Goal: Complete Application Form: Complete application form

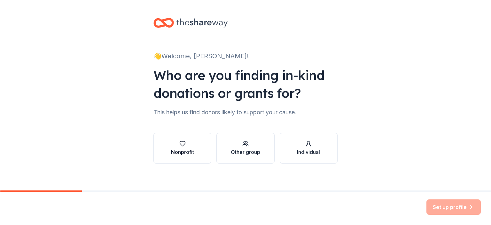
click at [181, 142] on icon "button" at bounding box center [182, 143] width 6 height 6
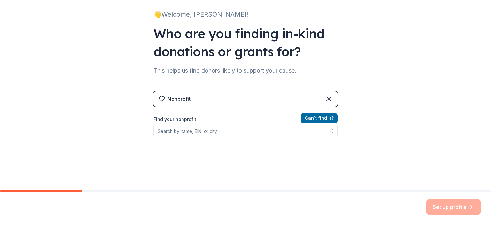
scroll to position [46, 0]
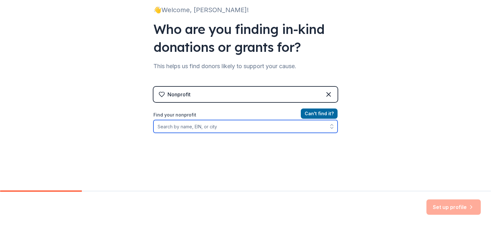
click at [209, 127] on input "Find your nonprofit" at bounding box center [246, 126] width 184 height 13
type input "Ru"
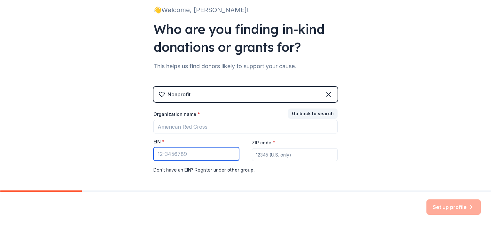
click at [180, 153] on input "EIN *" at bounding box center [197, 153] width 86 height 13
type input "[US_EMPLOYER_IDENTIFICATION_NUMBER]"
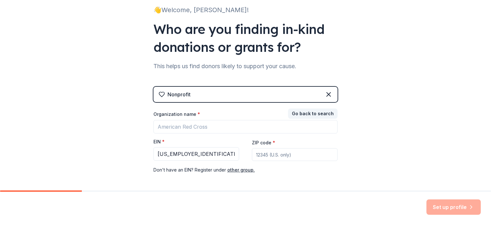
click at [277, 154] on input "ZIP code *" at bounding box center [295, 154] width 86 height 13
type input "32533"
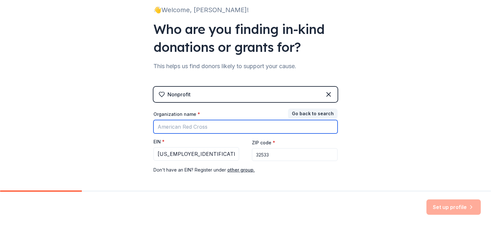
click at [230, 128] on input "Organization name *" at bounding box center [246, 126] width 184 height 13
type input "[PERSON_NAME] It Up Inc."
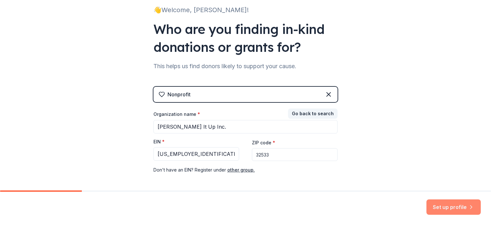
click at [449, 205] on button "Set up profile" at bounding box center [454, 206] width 54 height 15
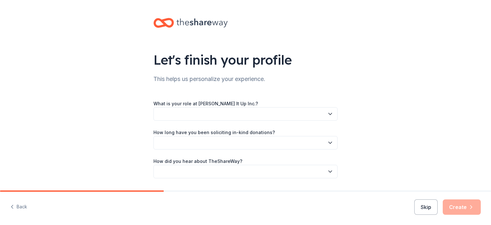
click at [449, 205] on div "Skip Create" at bounding box center [447, 206] width 67 height 15
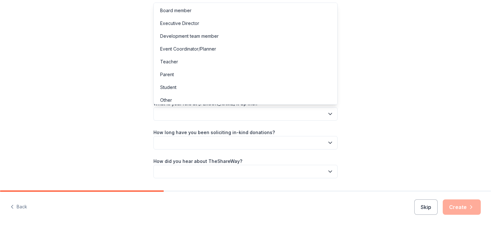
click at [332, 114] on icon "button" at bounding box center [330, 114] width 6 height 6
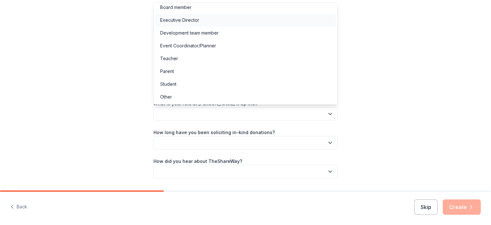
click at [204, 19] on div "Executive Director" at bounding box center [245, 20] width 181 height 13
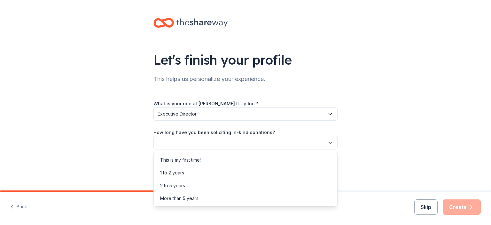
click at [199, 142] on button "button" at bounding box center [246, 142] width 184 height 13
click at [176, 172] on div "1 to 2 years" at bounding box center [172, 173] width 24 height 8
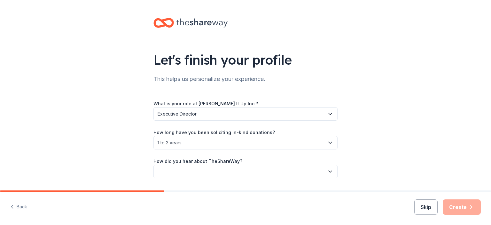
click at [217, 171] on button "button" at bounding box center [246, 171] width 184 height 13
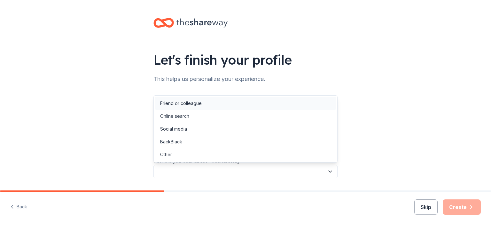
click at [189, 101] on div "Friend or colleague" at bounding box center [181, 103] width 42 height 8
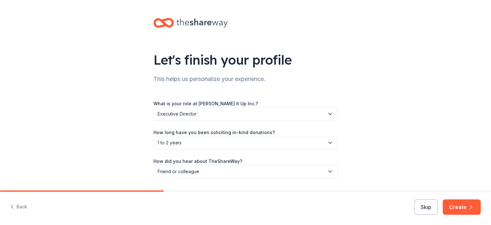
scroll to position [18, 0]
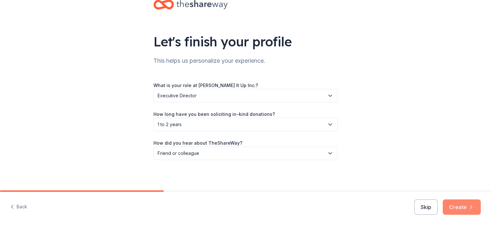
click at [461, 208] on button "Create" at bounding box center [462, 206] width 38 height 15
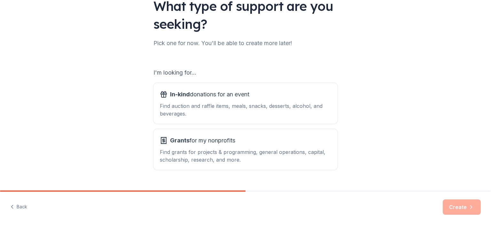
scroll to position [68, 0]
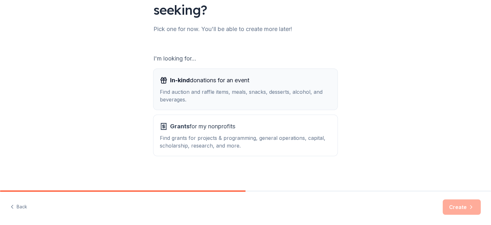
click at [212, 92] on div "Find auction and raffle items, meals, snacks, desserts, alcohol, and beverages." at bounding box center [245, 95] width 171 height 15
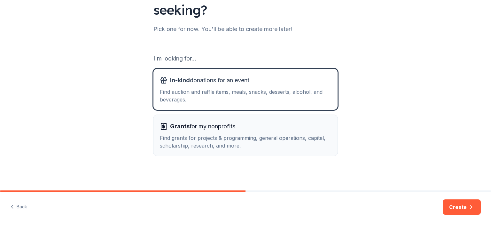
click at [208, 141] on div "Find grants for projects & programming, general operations, capital, scholarshi…" at bounding box center [245, 141] width 171 height 15
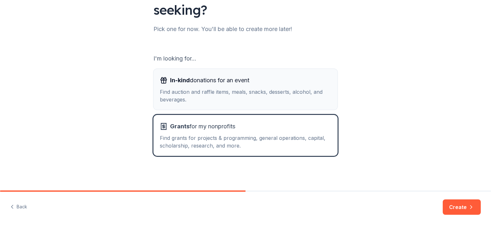
click at [206, 86] on div "In-kind donations for an event Find auction and raffle items, meals, snacks, de…" at bounding box center [245, 89] width 171 height 28
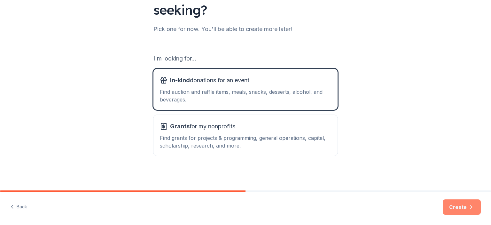
click at [461, 207] on button "Create" at bounding box center [462, 206] width 38 height 15
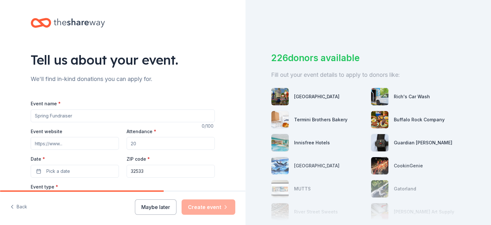
click at [66, 118] on input "Event name *" at bounding box center [123, 115] width 184 height 13
type input "Fall School Mentorship Programs"
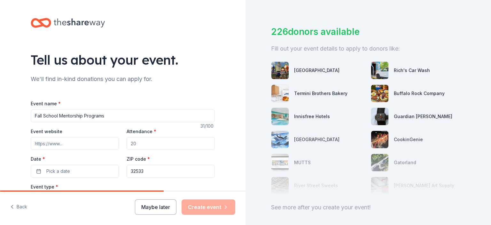
scroll to position [36, 0]
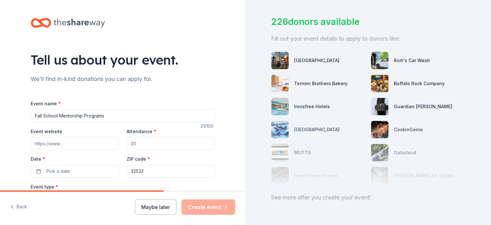
click at [85, 144] on input "Event website" at bounding box center [75, 143] width 88 height 13
paste input "https://www.jeremyruffin.com/contact-10"
type input "https://www.jeremyruffin.com/contact-10"
click at [151, 144] on input "Attendance *" at bounding box center [171, 143] width 88 height 13
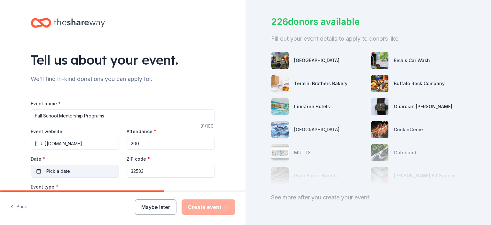
type input "200"
click at [67, 170] on span "Pick a date" at bounding box center [58, 171] width 24 height 8
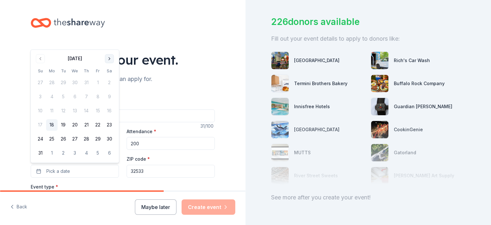
click at [107, 58] on button "Go to next month" at bounding box center [109, 58] width 9 height 9
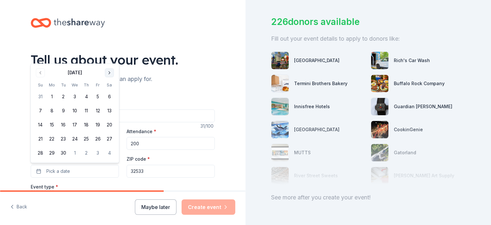
click at [109, 72] on button "Go to next month" at bounding box center [109, 72] width 9 height 9
click at [76, 95] on button "1" at bounding box center [75, 97] width 12 height 12
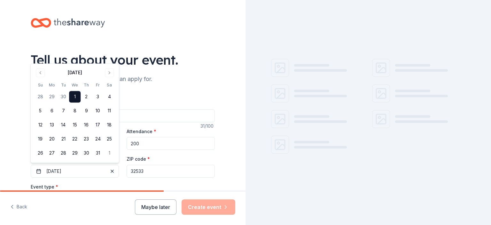
scroll to position [0, 0]
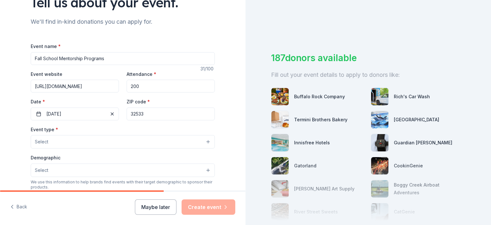
scroll to position [72, 0]
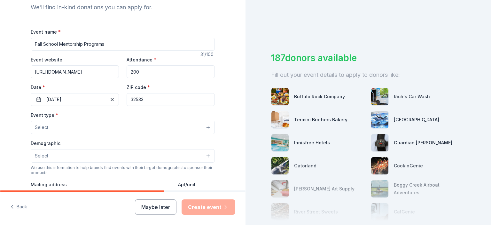
click at [71, 128] on button "Select" at bounding box center [123, 127] width 184 height 13
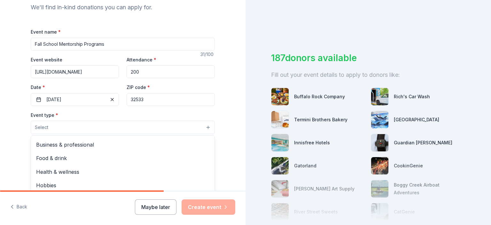
scroll to position [18, 0]
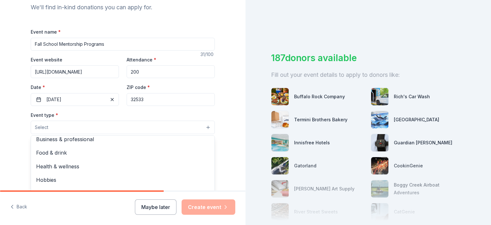
drag, startPoint x: 246, startPoint y: 93, endPoint x: 243, endPoint y: 111, distance: 18.1
click at [243, 111] on div "Tell us about your event. We'll find in-kind donations you can apply for. Event…" at bounding box center [245, 112] width 491 height 225
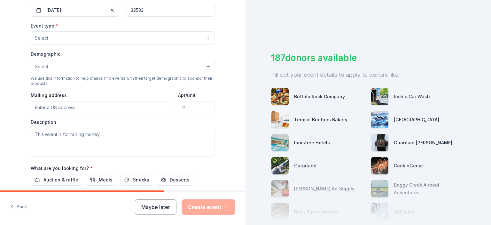
scroll to position [162, 0]
click at [199, 35] on button "Select" at bounding box center [123, 36] width 184 height 13
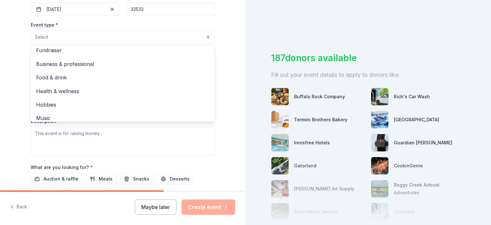
scroll to position [0, 0]
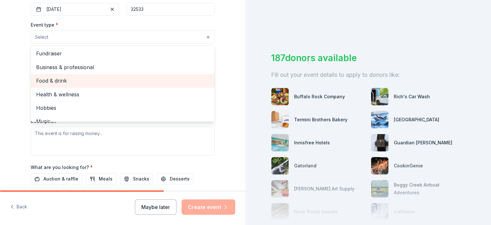
click at [59, 80] on span "Food & drink" at bounding box center [122, 80] width 173 height 8
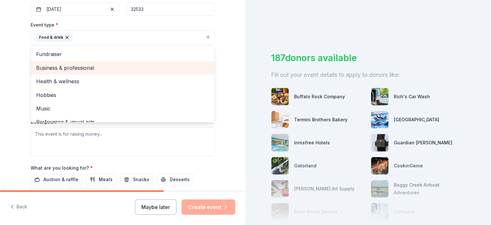
click at [74, 69] on span "Business & professional" at bounding box center [122, 68] width 173 height 8
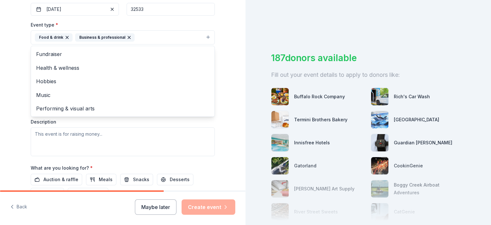
click at [16, 129] on div "Tell us about your event. We'll find in-kind donations you can apply for. Event…" at bounding box center [123, 51] width 246 height 426
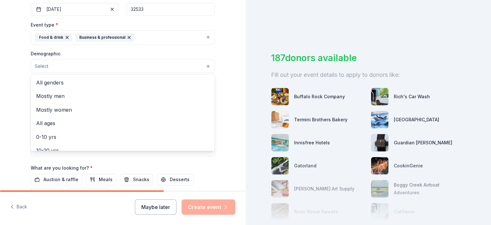
click at [74, 63] on button "Select" at bounding box center [123, 65] width 184 height 13
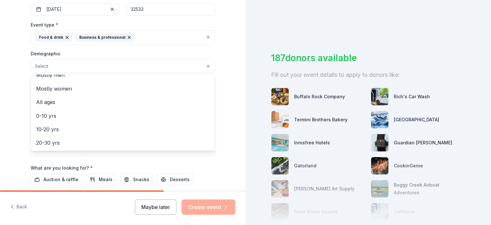
scroll to position [41, 0]
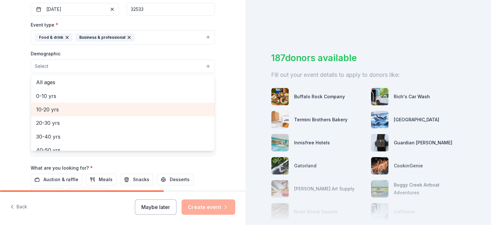
click at [50, 107] on span "10-20 yrs" at bounding box center [122, 109] width 173 height 8
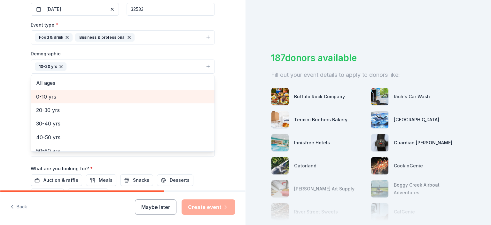
click at [50, 95] on span "0-10 yrs" at bounding box center [122, 96] width 173 height 8
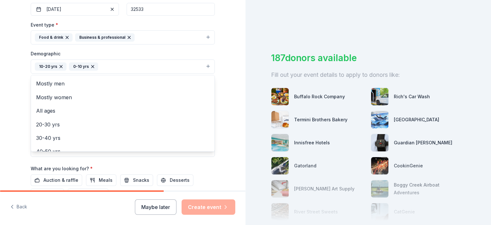
scroll to position [0, 0]
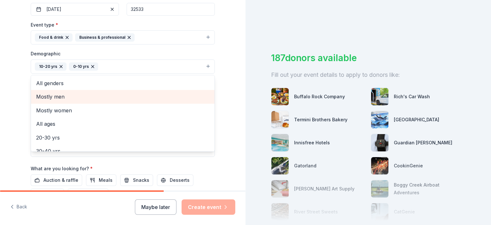
click at [57, 96] on span "Mostly men" at bounding box center [122, 96] width 173 height 8
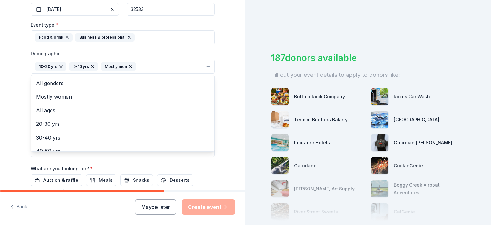
click at [130, 66] on icon "button" at bounding box center [131, 66] width 3 height 3
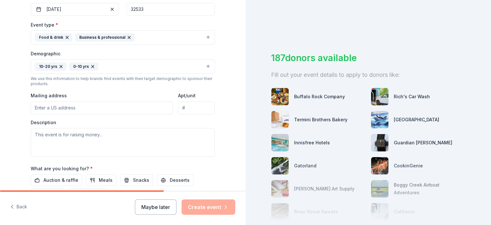
click at [116, 67] on button "10-20 yrs 0-10 yrs" at bounding box center [123, 66] width 184 height 14
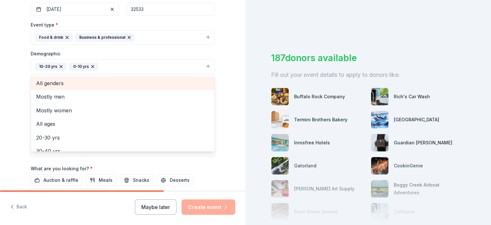
click at [54, 86] on span "All genders" at bounding box center [122, 83] width 173 height 8
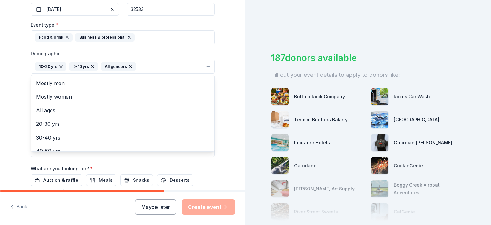
drag, startPoint x: 246, startPoint y: 92, endPoint x: 242, endPoint y: 106, distance: 14.8
click at [242, 106] on div "Tell us about your event. We'll find in-kind donations you can apply for. Event…" at bounding box center [245, 112] width 491 height 225
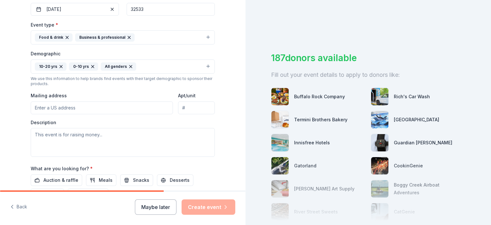
click at [80, 110] on input "Mailing address" at bounding box center [102, 107] width 142 height 13
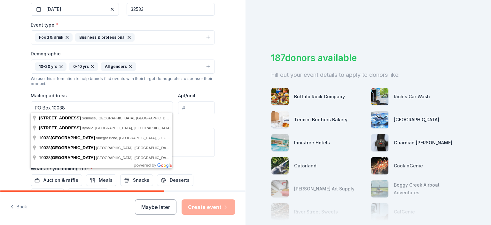
click at [90, 105] on input "PO Box 10038" at bounding box center [102, 107] width 142 height 13
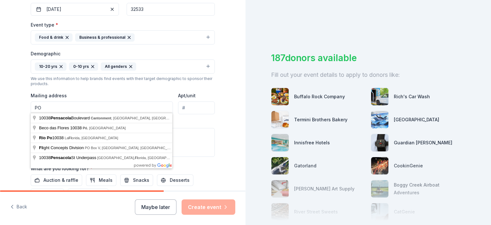
type input "P"
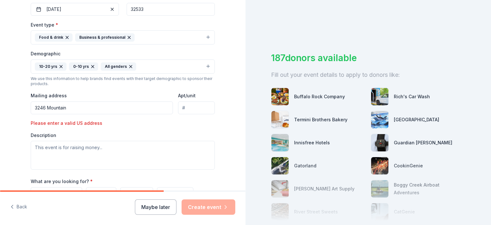
click at [74, 111] on input "3246 Mountain" at bounding box center [102, 107] width 142 height 13
click at [99, 105] on input "3246 Mountain Laurle" at bounding box center [102, 107] width 142 height 13
click at [143, 108] on input "3246 Mountain Laurel Trail Cantonment, FL" at bounding box center [102, 107] width 142 height 13
click at [155, 104] on input "3246 Mountain Laurel Trail Cantonment, FL 32533" at bounding box center [102, 107] width 142 height 13
click at [195, 107] on input "Apt/unit" at bounding box center [196, 107] width 37 height 13
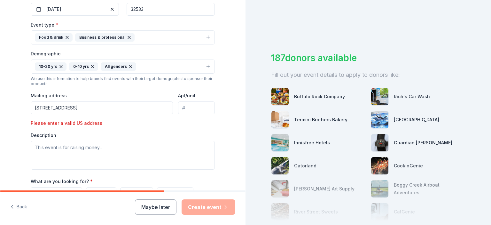
click at [60, 111] on input "3246 Mountain Laurel Trail Cantonment, FL 32533" at bounding box center [102, 107] width 142 height 13
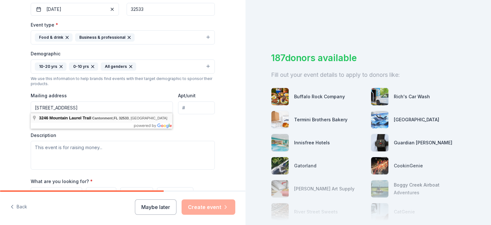
type input "3246 Mountain Laurel Trail Cantonment, FL 32533"
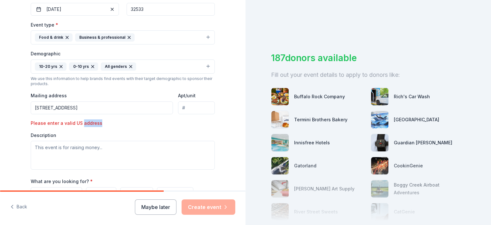
click at [86, 119] on div "Please enter a valid US address" at bounding box center [75, 123] width 88 height 8
click at [72, 126] on div "Event type * Food & drink Business & professional Demographic 10-20 yrs 0-10 yr…" at bounding box center [123, 95] width 184 height 149
click at [109, 154] on textarea at bounding box center [123, 155] width 184 height 29
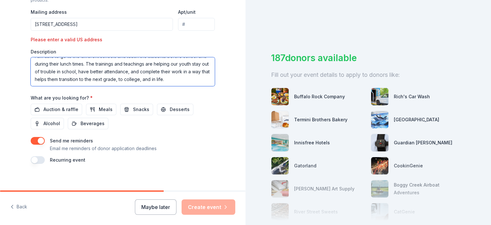
scroll to position [248, 0]
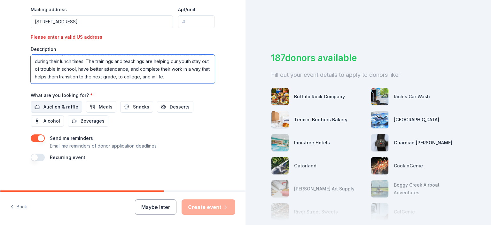
type textarea "I host a 6-8 program to teach young elementary, middle, and high school student…"
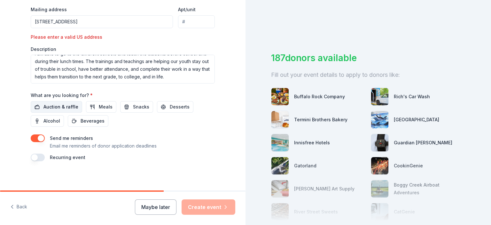
click at [53, 108] on span "Auction & raffle" at bounding box center [60, 107] width 35 height 8
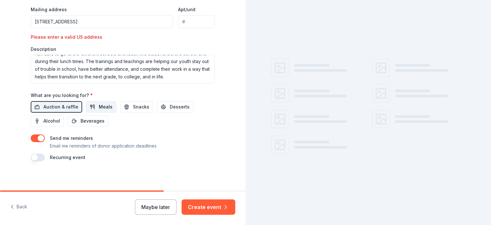
click at [103, 106] on span "Meals" at bounding box center [106, 107] width 14 height 8
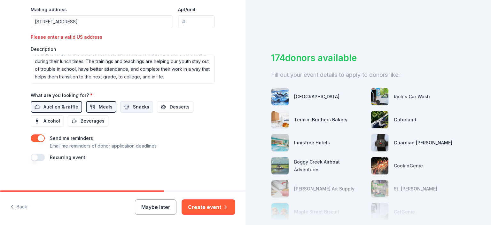
click at [136, 105] on span "Snacks" at bounding box center [141, 107] width 16 height 8
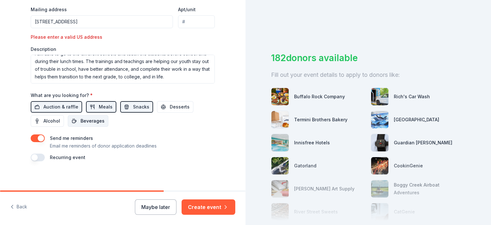
click at [91, 120] on span "Beverages" at bounding box center [93, 121] width 24 height 8
click at [39, 154] on button "button" at bounding box center [38, 158] width 14 height 8
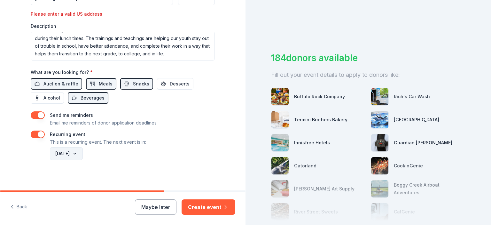
click at [83, 151] on button "October 2026" at bounding box center [66, 153] width 33 height 13
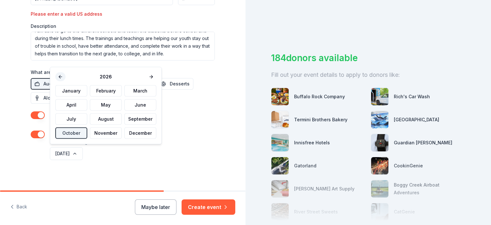
click at [59, 76] on button at bounding box center [60, 76] width 10 height 9
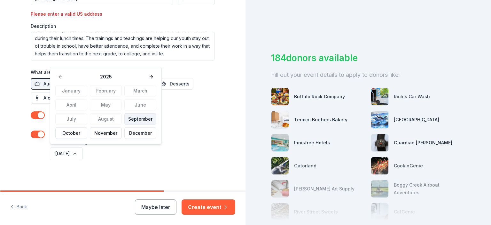
click at [143, 120] on button "September" at bounding box center [140, 119] width 32 height 12
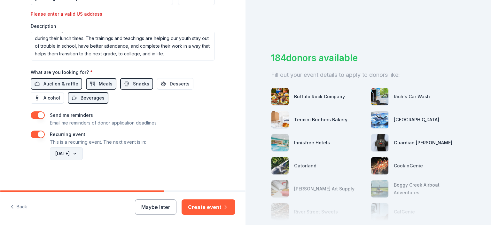
click at [83, 149] on button "September 2025" at bounding box center [66, 153] width 33 height 13
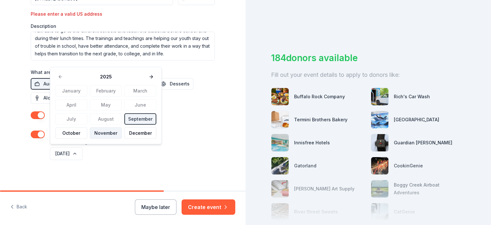
click at [106, 132] on button "November" at bounding box center [106, 133] width 32 height 12
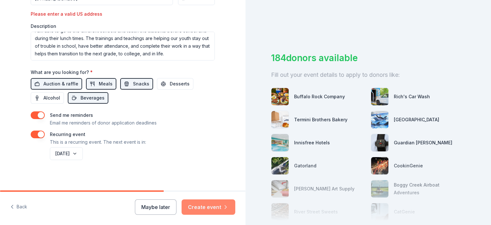
click at [208, 212] on button "Create event" at bounding box center [209, 206] width 54 height 15
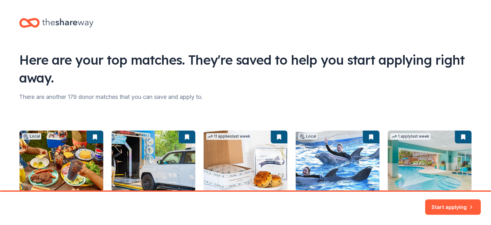
click at [208, 212] on div "Start applying" at bounding box center [245, 208] width 491 height 33
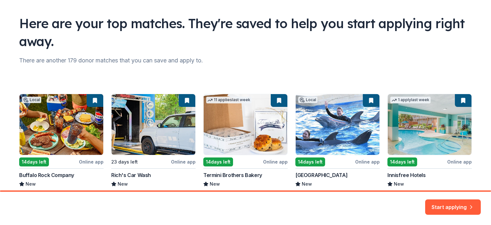
scroll to position [72, 0]
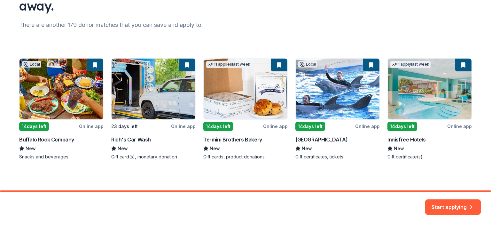
click at [423, 94] on div "Local 14 days left Online app Buffalo Rock Company New Snacks and beverages 23 …" at bounding box center [245, 109] width 453 height 102
click at [455, 204] on button "Start applying" at bounding box center [453, 202] width 56 height 15
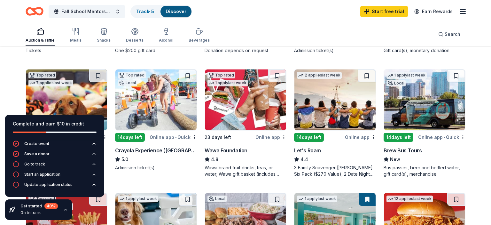
scroll to position [171, 0]
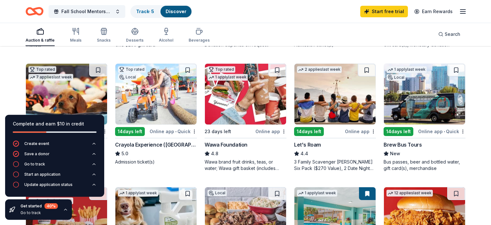
click at [228, 115] on img at bounding box center [245, 94] width 81 height 61
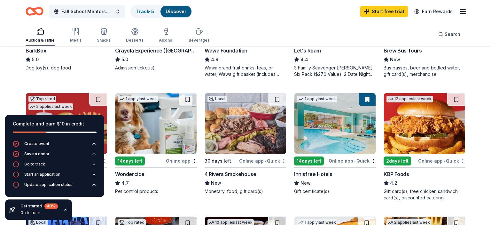
scroll to position [256, 0]
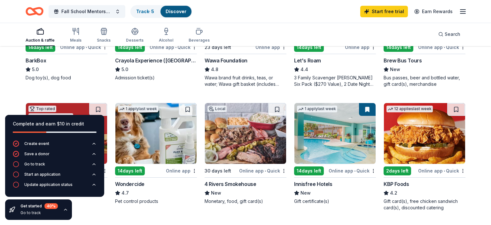
click at [308, 174] on div "14 days left" at bounding box center [309, 170] width 30 height 9
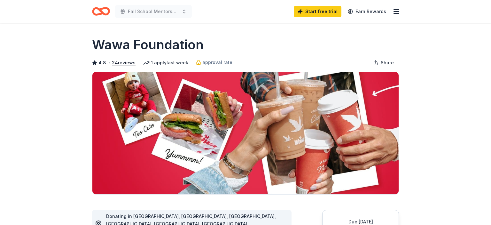
click at [228, 115] on img at bounding box center [245, 133] width 306 height 122
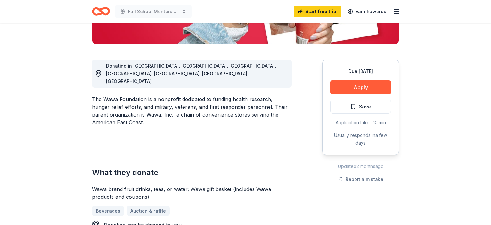
scroll to position [166, 0]
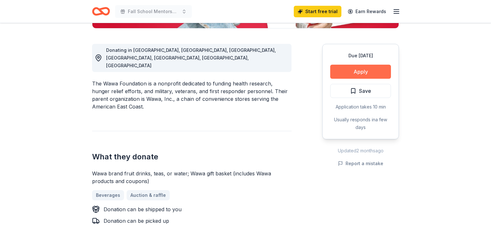
click at [359, 71] on button "Apply" at bounding box center [360, 72] width 61 height 14
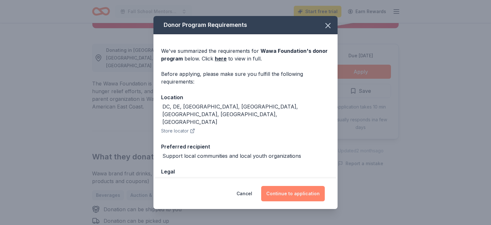
click at [287, 194] on button "Continue to application" at bounding box center [293, 193] width 64 height 15
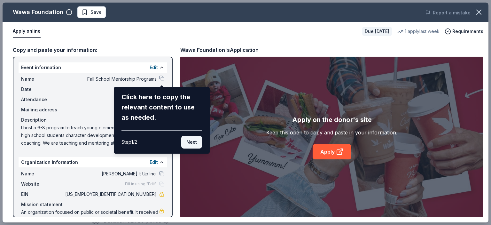
click at [191, 140] on button "Next" at bounding box center [191, 142] width 21 height 13
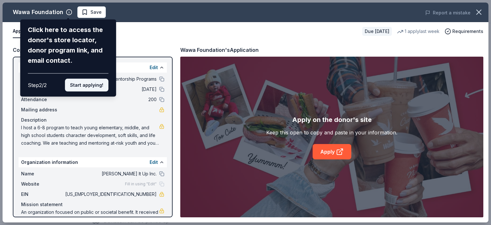
click at [84, 79] on button "Start applying!" at bounding box center [86, 85] width 43 height 13
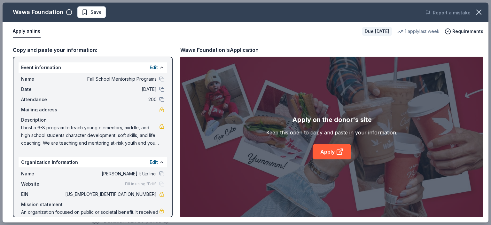
click at [332, 150] on div "Wawa Foundation Save Report a mistake Apply online Due [DATE] 1 apply last week…" at bounding box center [246, 113] width 486 height 220
drag, startPoint x: 17, startPoint y: 68, endPoint x: 153, endPoint y: 143, distance: 154.7
click at [153, 143] on div "Event information Edit Name Fall School Mentorship Programs Date [DATE] Attenda…" at bounding box center [93, 137] width 160 height 161
click at [48, 48] on div "Copy and paste your information:" at bounding box center [93, 50] width 160 height 8
click at [161, 66] on button at bounding box center [161, 67] width 5 height 5
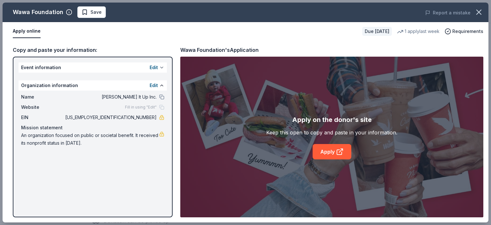
click at [161, 66] on button at bounding box center [161, 67] width 5 height 5
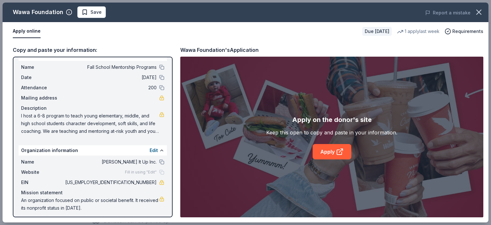
scroll to position [14, 0]
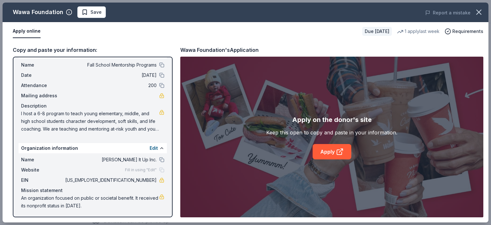
drag, startPoint x: 85, startPoint y: 206, endPoint x: 26, endPoint y: 113, distance: 110.0
click at [26, 113] on div "Event information Edit Name Fall School Mentorship Programs Date [DATE] Attenda…" at bounding box center [93, 137] width 160 height 161
drag, startPoint x: 153, startPoint y: 129, endPoint x: 103, endPoint y: 77, distance: 72.1
click at [66, 74] on div "Name Fall School Mentorship Programs Date [DATE] Attendance 200 Mailing address…" at bounding box center [93, 97] width 148 height 77
click at [160, 64] on button at bounding box center [161, 64] width 5 height 5
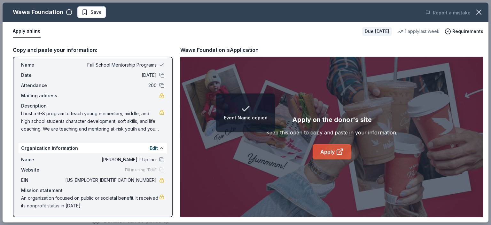
click at [332, 149] on link "Apply" at bounding box center [332, 151] width 39 height 15
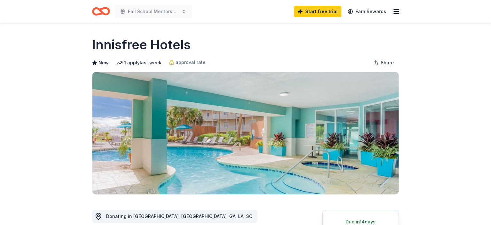
click at [308, 174] on img at bounding box center [245, 133] width 306 height 122
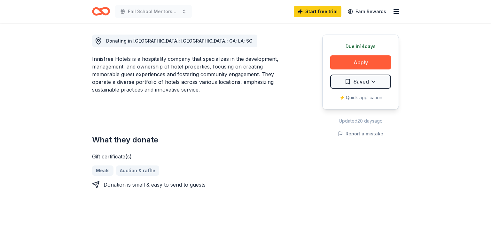
scroll to position [177, 0]
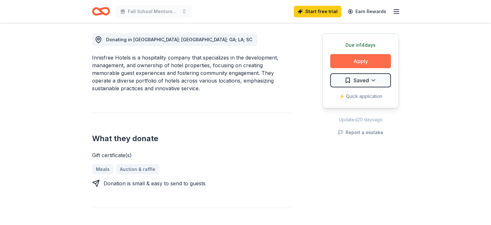
click at [368, 61] on button "Apply" at bounding box center [360, 61] width 61 height 14
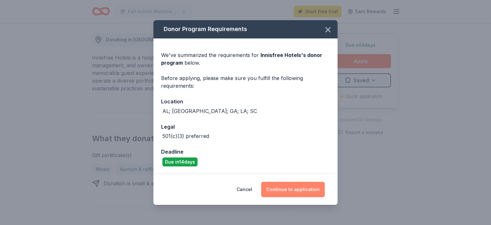
click at [294, 187] on button "Continue to application" at bounding box center [293, 189] width 64 height 15
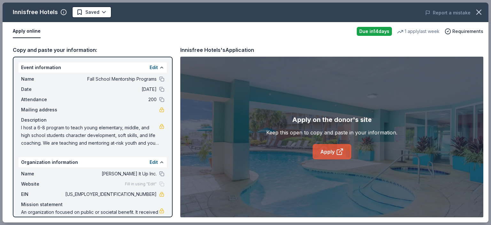
click at [335, 156] on link "Apply" at bounding box center [332, 151] width 39 height 15
